Goal: Task Accomplishment & Management: Manage account settings

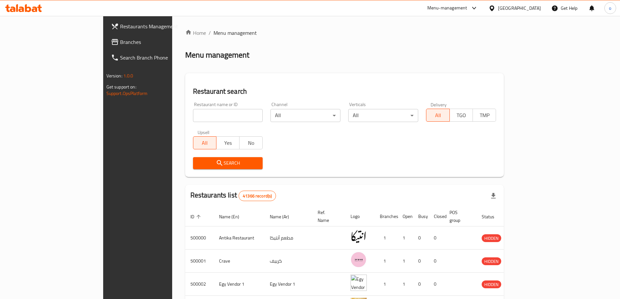
click at [193, 114] on input "search" at bounding box center [228, 115] width 70 height 13
click at [531, 9] on div "[GEOGRAPHIC_DATA]" at bounding box center [519, 8] width 43 height 7
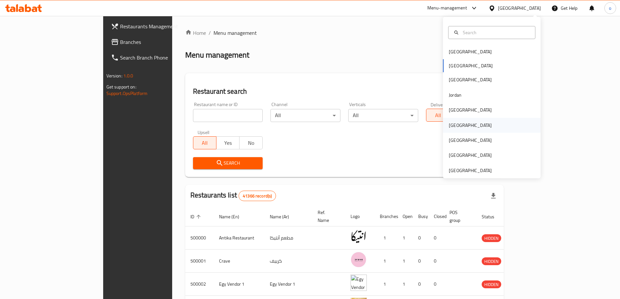
click at [459, 133] on div "[GEOGRAPHIC_DATA]" at bounding box center [470, 125] width 53 height 15
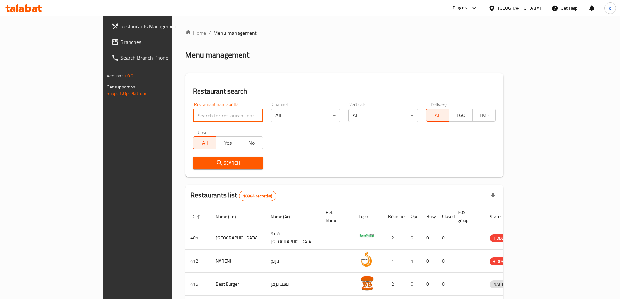
click at [193, 115] on input "search" at bounding box center [228, 115] width 70 height 13
paste input "779394"
type input "779394"
click button "Search" at bounding box center [228, 163] width 70 height 12
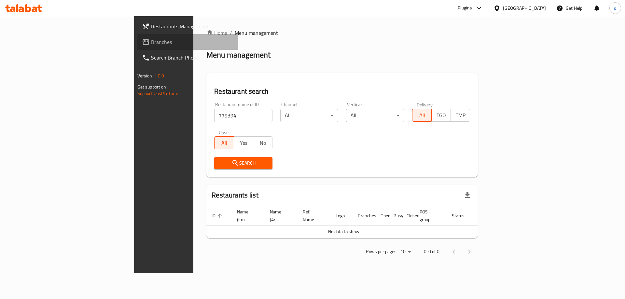
click at [151, 39] on span "Branches" at bounding box center [192, 42] width 82 height 8
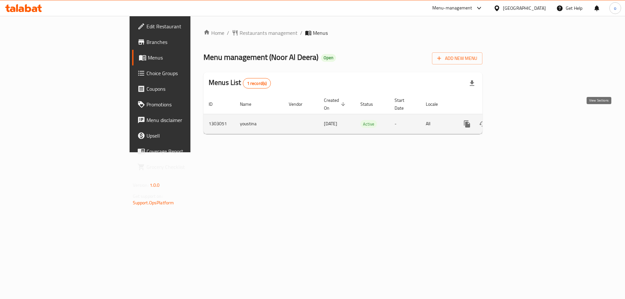
click at [518, 120] on icon "enhanced table" at bounding box center [514, 124] width 8 height 8
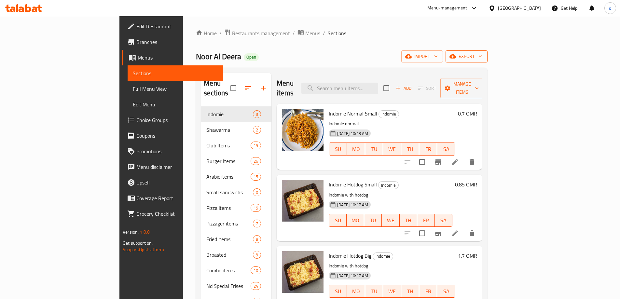
click at [483, 59] on span "export" at bounding box center [467, 56] width 32 height 8
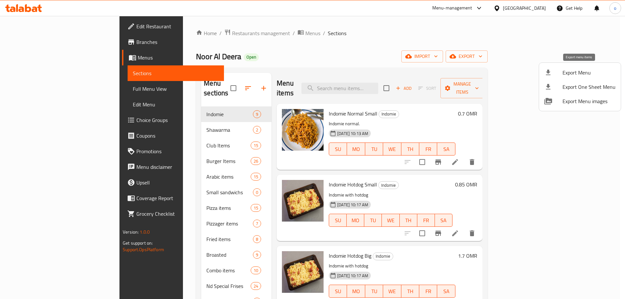
click at [581, 74] on span "Export Menu" at bounding box center [589, 73] width 53 height 8
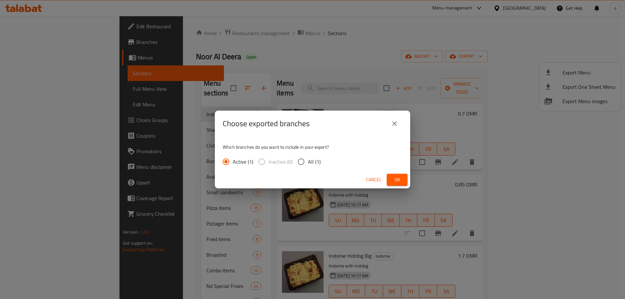
click at [316, 161] on span "All (1)" at bounding box center [314, 162] width 13 height 8
click at [308, 161] on input "All (1)" at bounding box center [301, 162] width 14 height 14
radio input "true"
click at [401, 177] on span "Ok" at bounding box center [397, 180] width 10 height 8
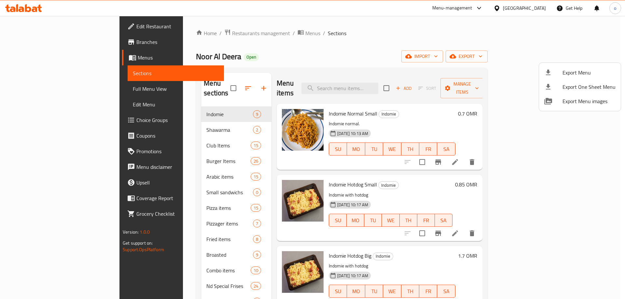
click at [400, 11] on div at bounding box center [312, 149] width 625 height 299
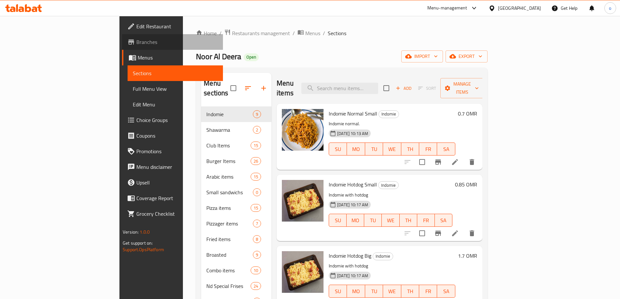
click at [136, 43] on span "Branches" at bounding box center [176, 42] width 81 height 8
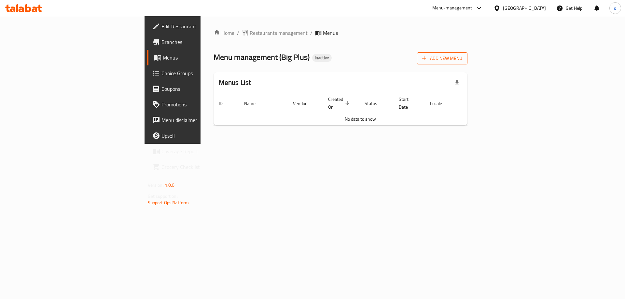
click at [462, 54] on span "Add New Menu" at bounding box center [442, 58] width 40 height 8
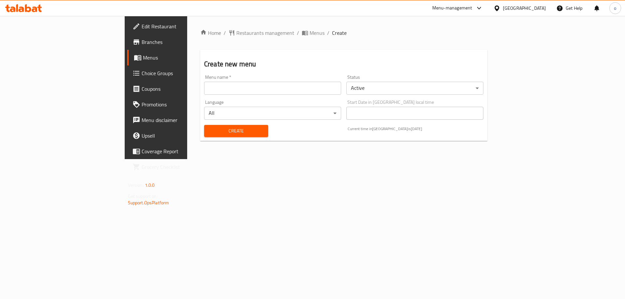
drag, startPoint x: 155, startPoint y: 86, endPoint x: 165, endPoint y: 89, distance: 10.4
click at [204, 86] on input "text" at bounding box center [272, 88] width 137 height 13
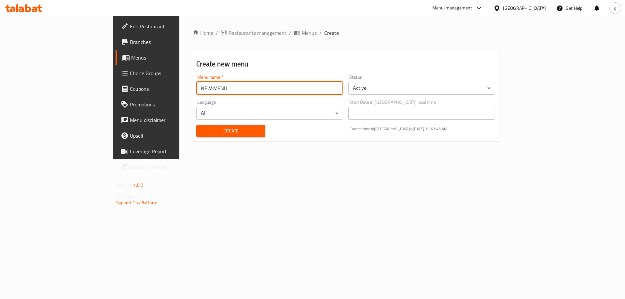
type input "NEW MENU"
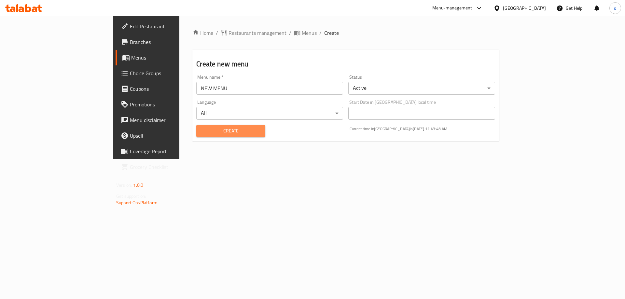
click at [202, 132] on span "Create" at bounding box center [231, 131] width 58 height 8
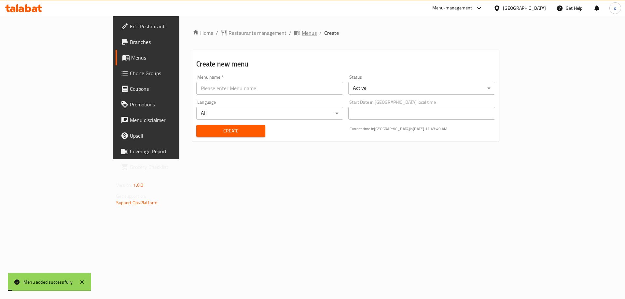
click at [302, 30] on span "Menus" at bounding box center [309, 33] width 15 height 8
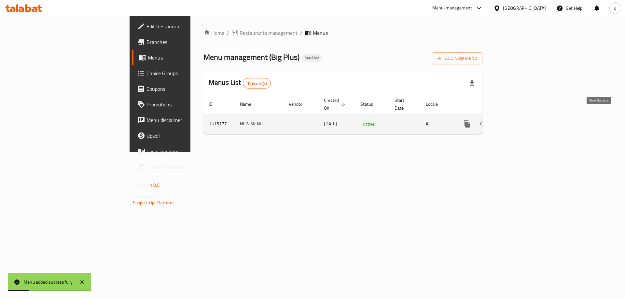
click at [522, 120] on link "enhanced table" at bounding box center [514, 124] width 16 height 16
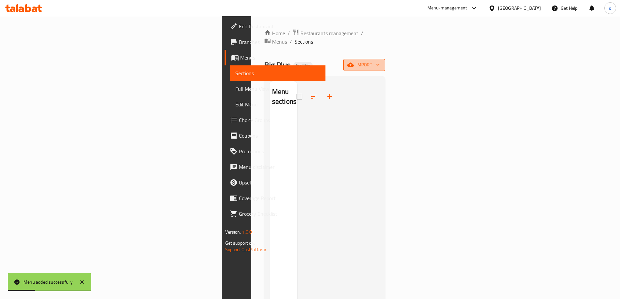
click at [380, 61] on span "import" at bounding box center [364, 65] width 31 height 8
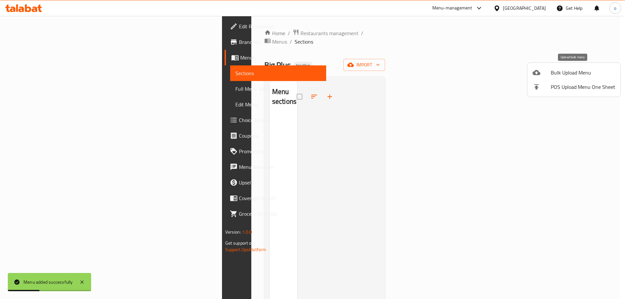
click at [577, 69] on span "Bulk Upload Menu" at bounding box center [583, 73] width 64 height 8
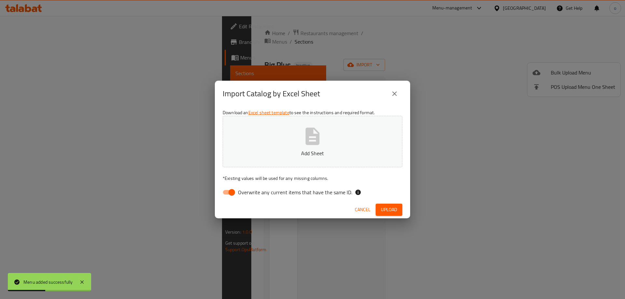
click at [314, 153] on p "Add Sheet" at bounding box center [313, 153] width 160 height 8
click at [313, 196] on span "Overwrite any current items that have the same ID." at bounding box center [295, 193] width 114 height 8
click at [250, 196] on input "Overwrite any current items that have the same ID." at bounding box center [231, 192] width 37 height 12
checkbox input "false"
click at [382, 201] on div "Cancel Upload" at bounding box center [312, 209] width 195 height 17
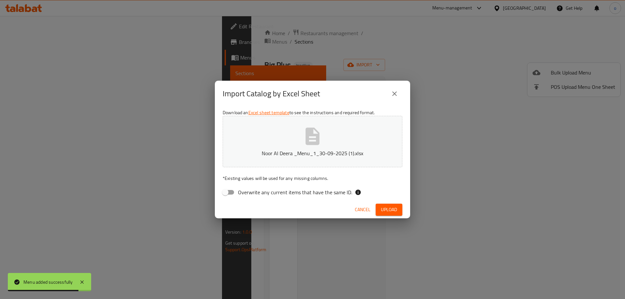
click at [386, 210] on span "Upload" at bounding box center [389, 210] width 16 height 8
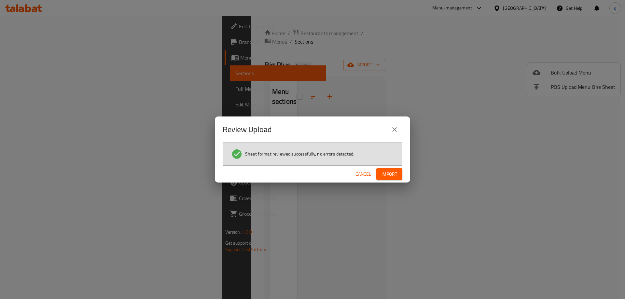
click at [389, 174] on span "Import" at bounding box center [390, 174] width 16 height 8
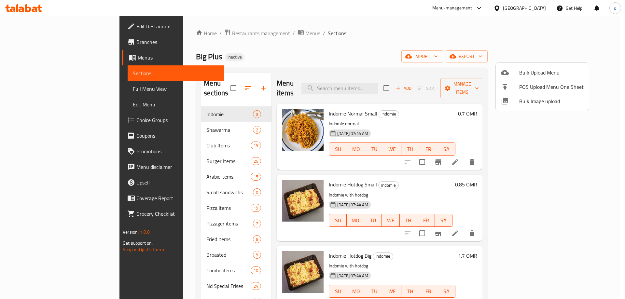
click at [36, 40] on div at bounding box center [312, 149] width 625 height 299
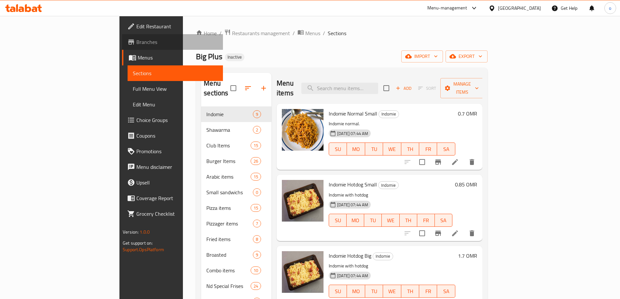
click at [136, 41] on span "Branches" at bounding box center [176, 42] width 81 height 8
